Goal: Information Seeking & Learning: Learn about a topic

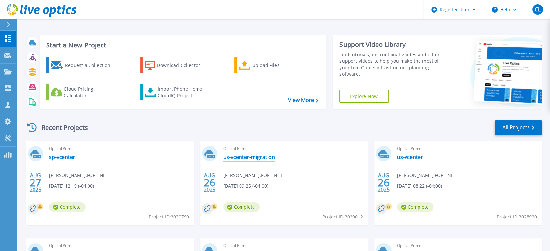
click at [236, 158] on link "us-vcenter-migration" at bounding box center [249, 157] width 52 height 7
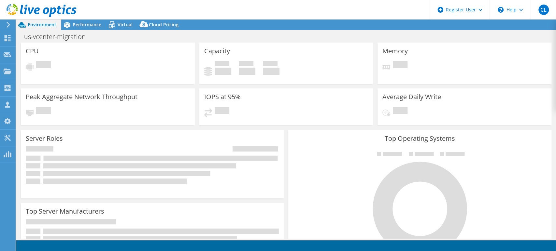
select select "USD"
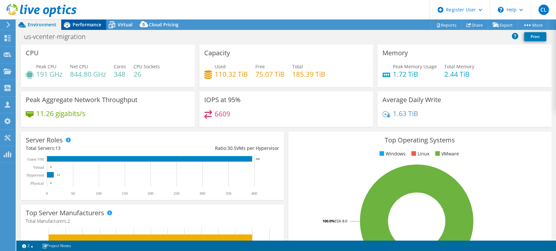
click at [96, 28] on span "Performance" at bounding box center [87, 24] width 29 height 6
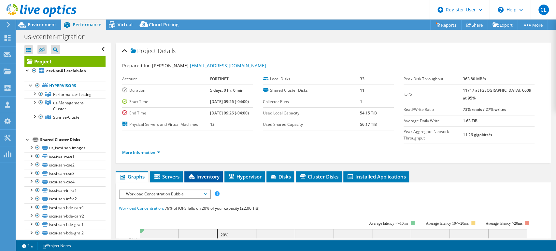
click at [196, 172] on li "Inventory" at bounding box center [203, 177] width 38 height 11
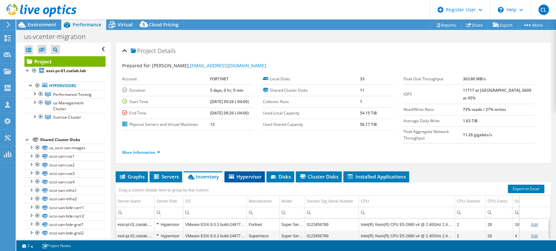
click at [242, 172] on li "Hypervisor" at bounding box center [244, 177] width 40 height 11
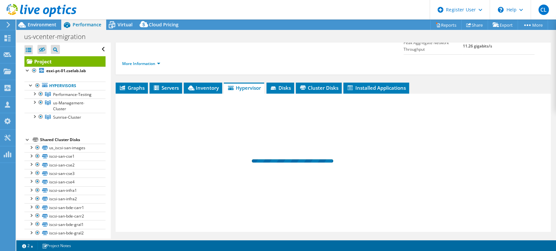
scroll to position [91, 0]
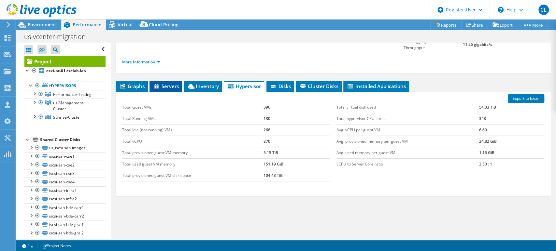
click at [175, 83] on span "Servers" at bounding box center [166, 86] width 26 height 7
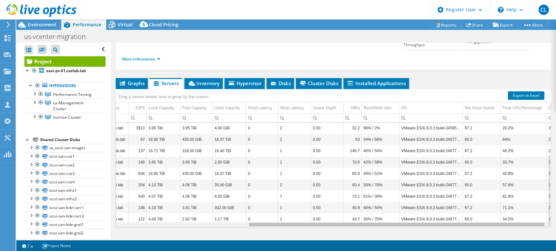
scroll to position [0, 0]
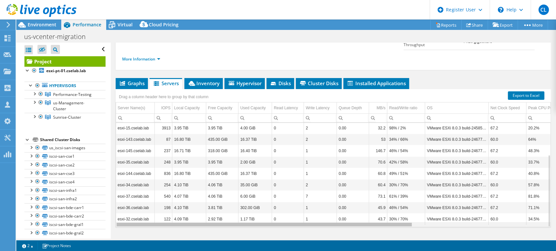
drag, startPoint x: 387, startPoint y: 212, endPoint x: 355, endPoint y: 199, distance: 34.4
click at [355, 199] on body "CL Dell User [PERSON_NAME] [PERSON_NAME][EMAIL_ADDRESS][PERSON_NAME][DOMAIN_NAM…" at bounding box center [278, 125] width 556 height 251
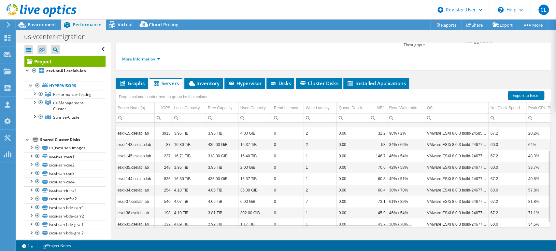
scroll to position [39, 0]
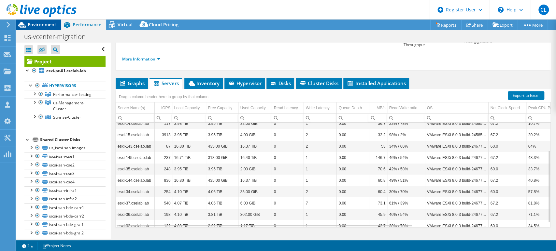
click at [39, 25] on span "Environment" at bounding box center [42, 24] width 29 height 6
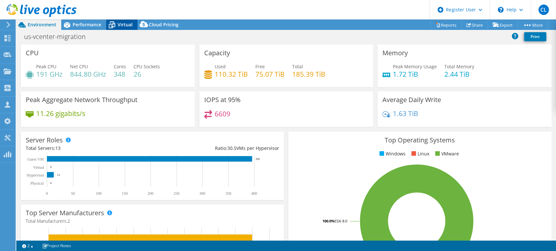
click at [113, 25] on icon at bounding box center [111, 24] width 11 height 11
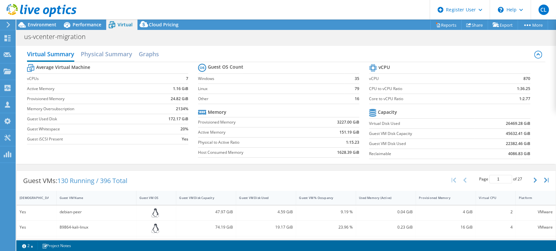
click at [315, 56] on div "Virtual Summary Physical Summary Graphs" at bounding box center [286, 55] width 518 height 15
click at [49, 30] on div "Environment" at bounding box center [38, 25] width 45 height 10
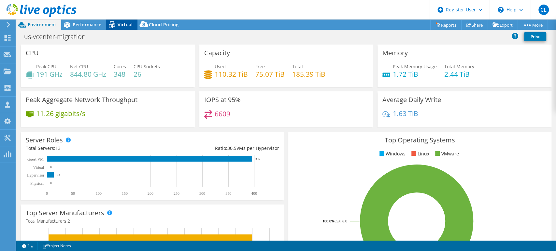
click at [122, 27] on span "Virtual" at bounding box center [125, 24] width 15 height 6
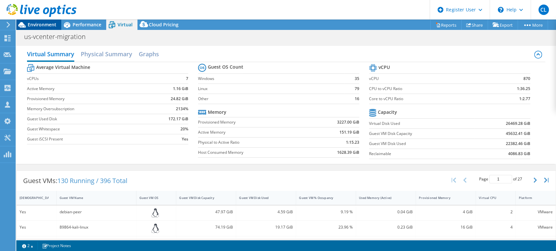
click at [36, 27] on span "Environment" at bounding box center [42, 24] width 29 height 6
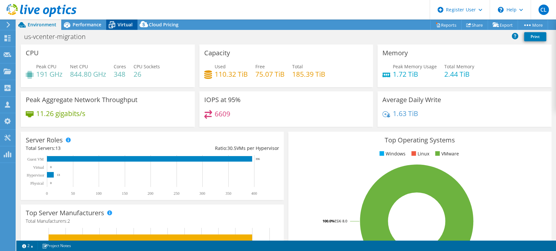
click at [119, 25] on span "Virtual" at bounding box center [125, 24] width 15 height 6
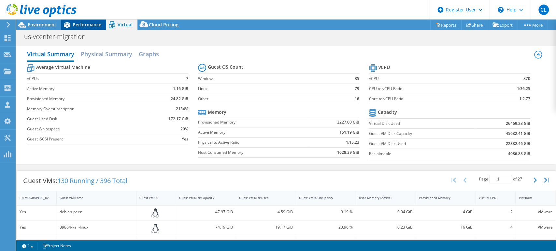
click at [86, 21] on span "Performance" at bounding box center [87, 24] width 29 height 6
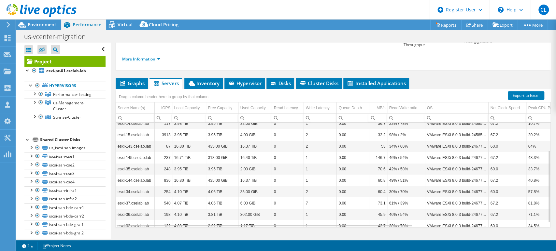
click at [156, 56] on link "More Information" at bounding box center [141, 59] width 38 height 6
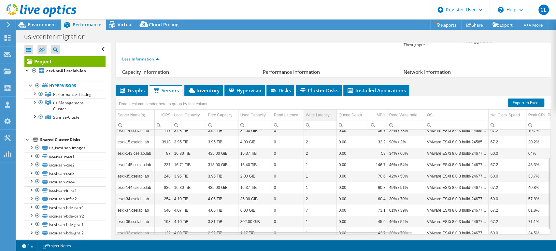
scroll to position [0, 0]
